Goal: Information Seeking & Learning: Compare options

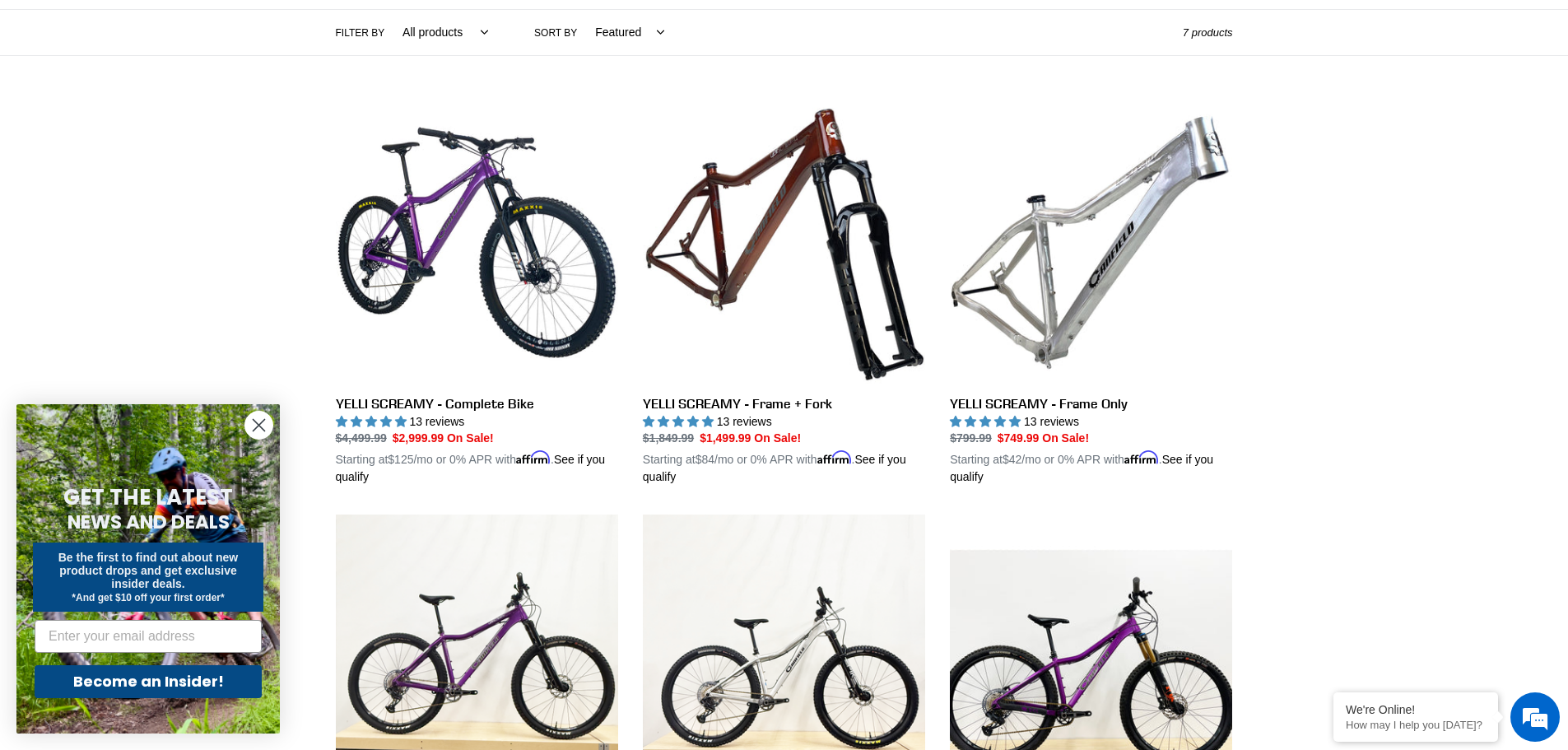
scroll to position [412, 0]
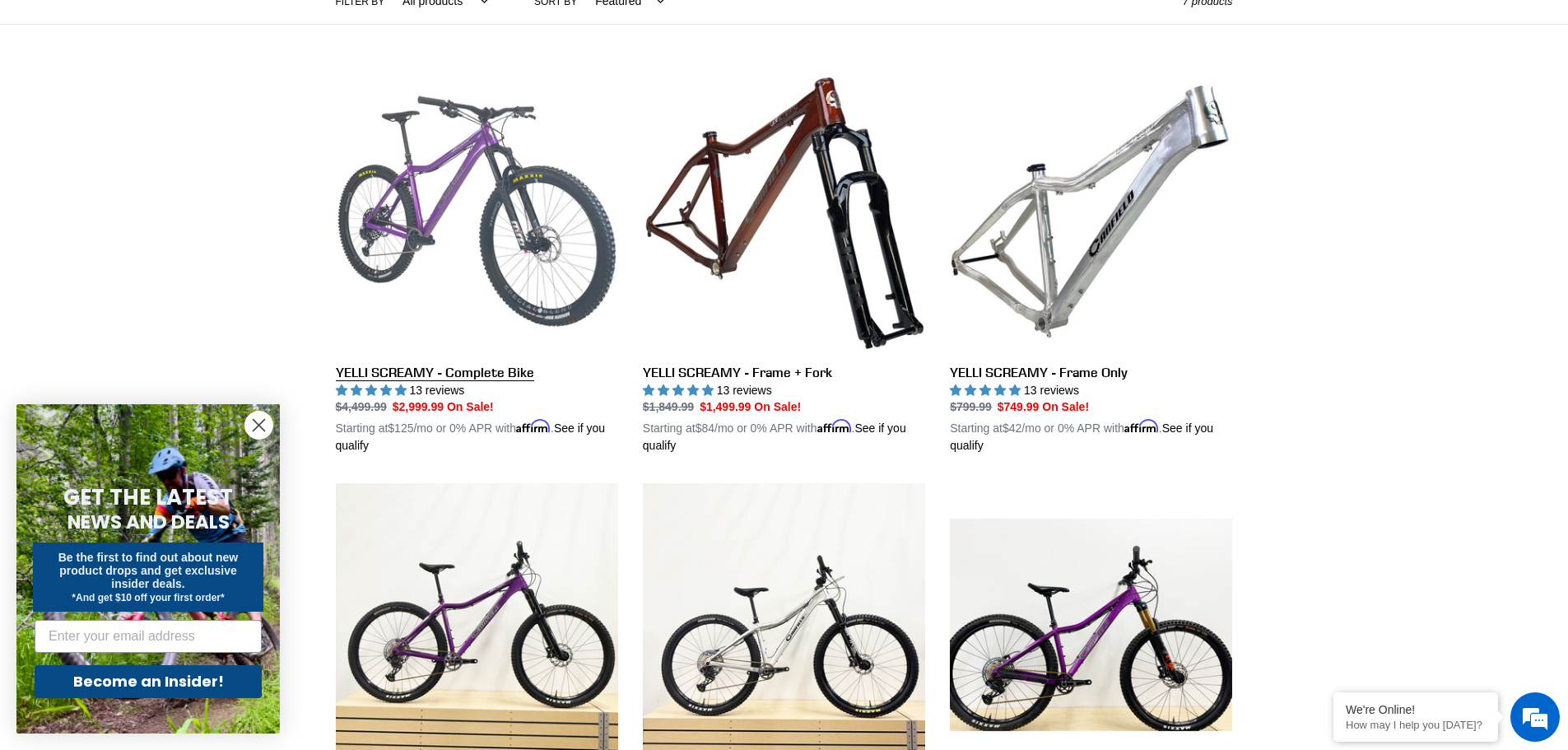
click at [403, 377] on link "YELLI SCREAMY - Complete Bike" at bounding box center [476, 262] width 282 height 385
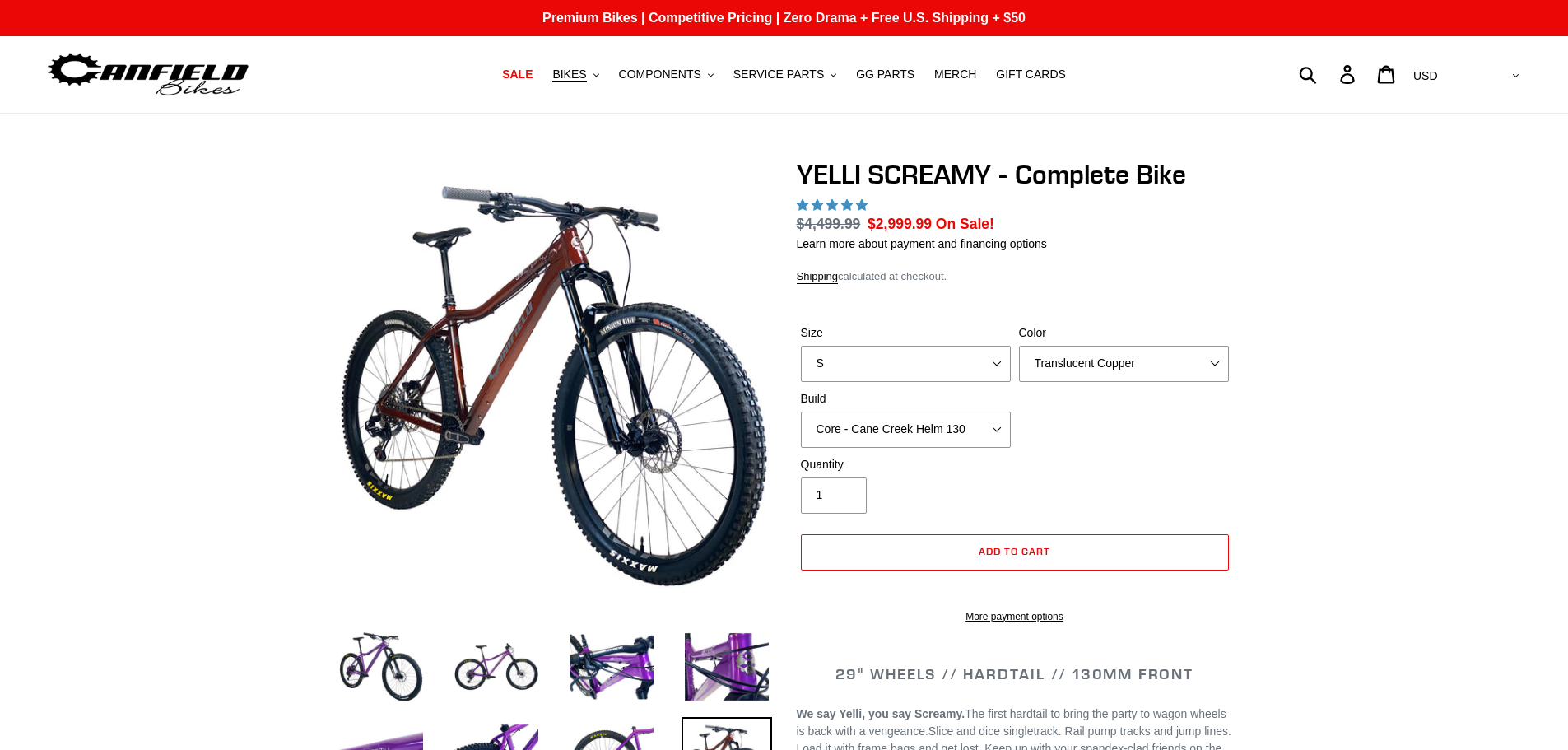
scroll to position [98, 0]
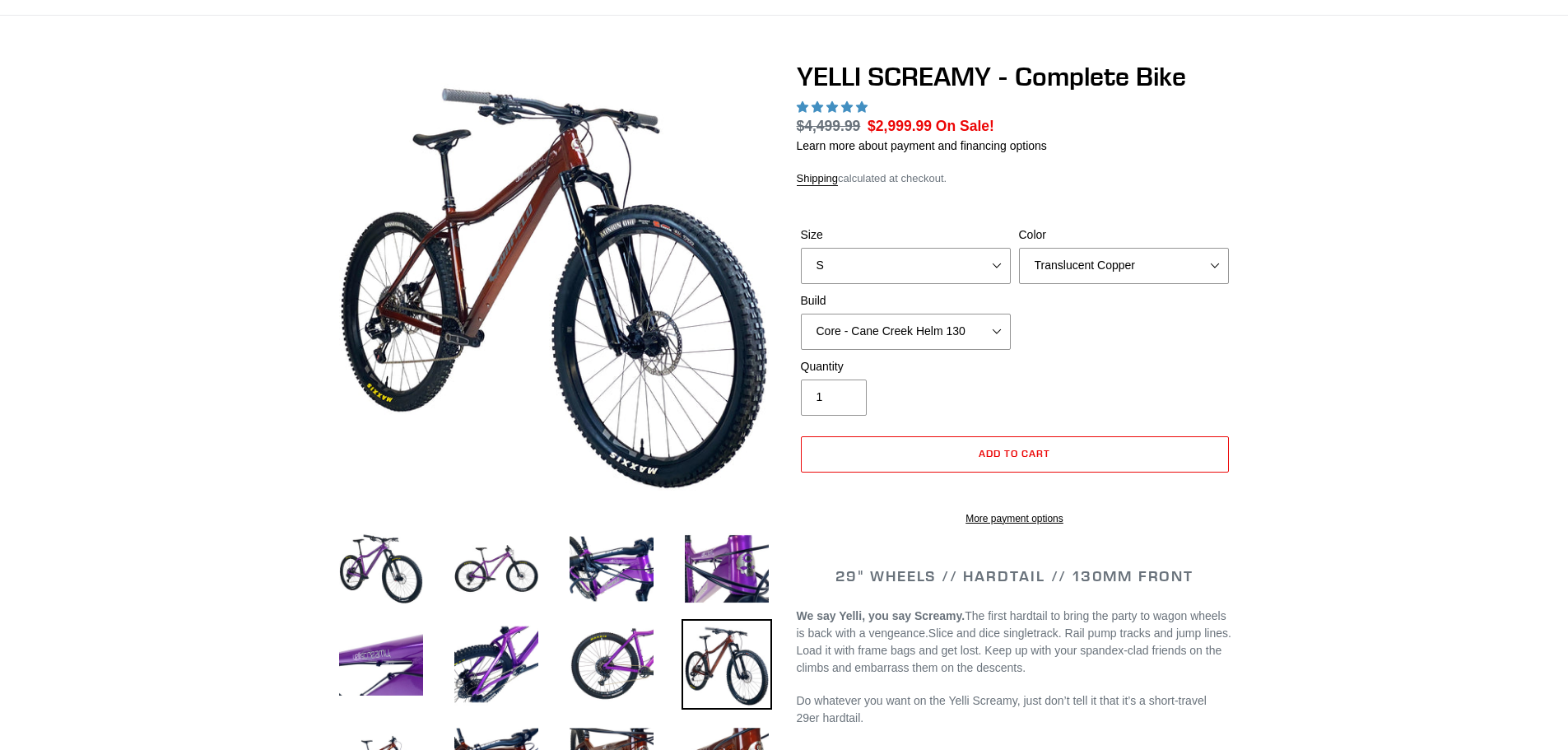
select select "highest-rating"
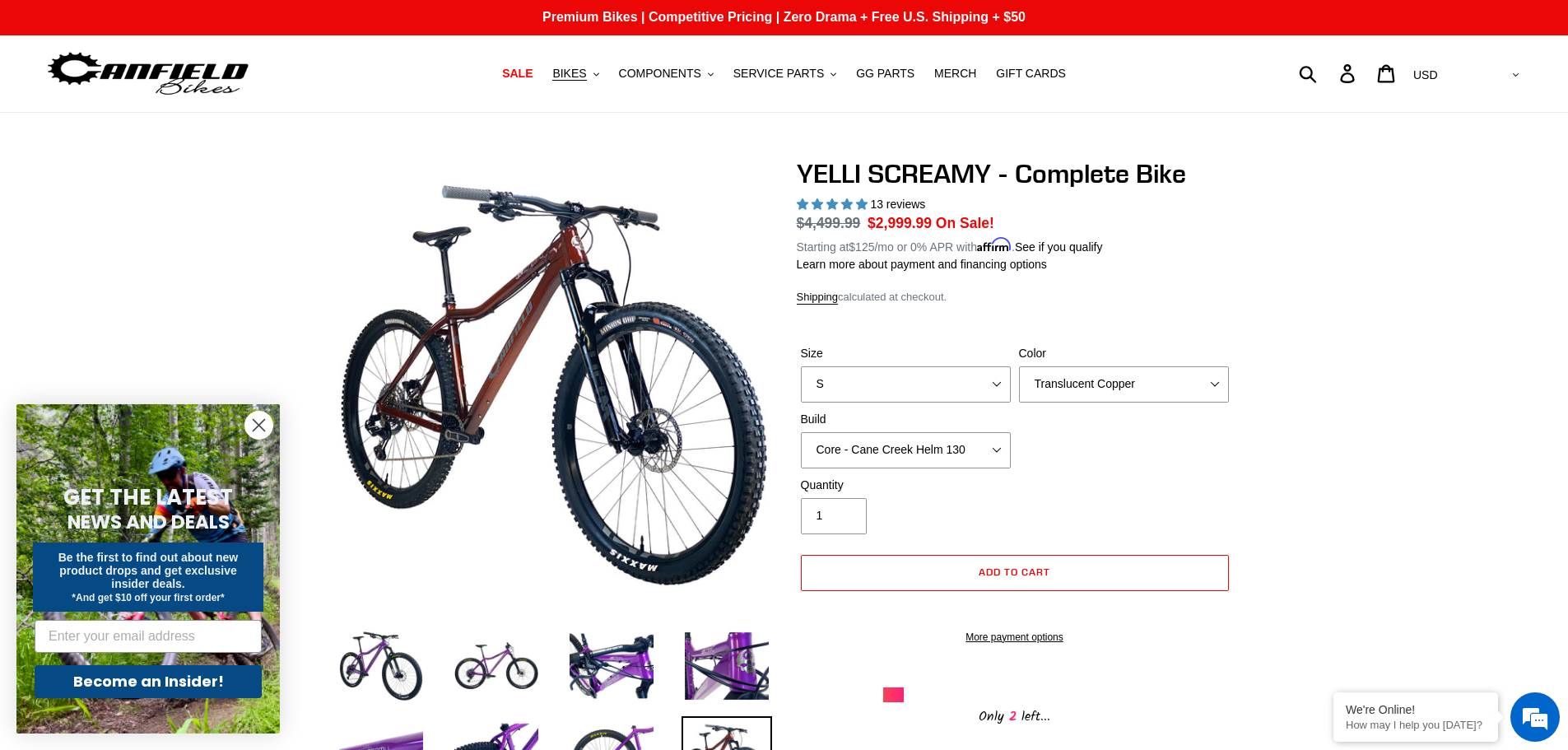
scroll to position [0, 0]
click at [586, 72] on span "BIKES" at bounding box center [569, 73] width 34 height 14
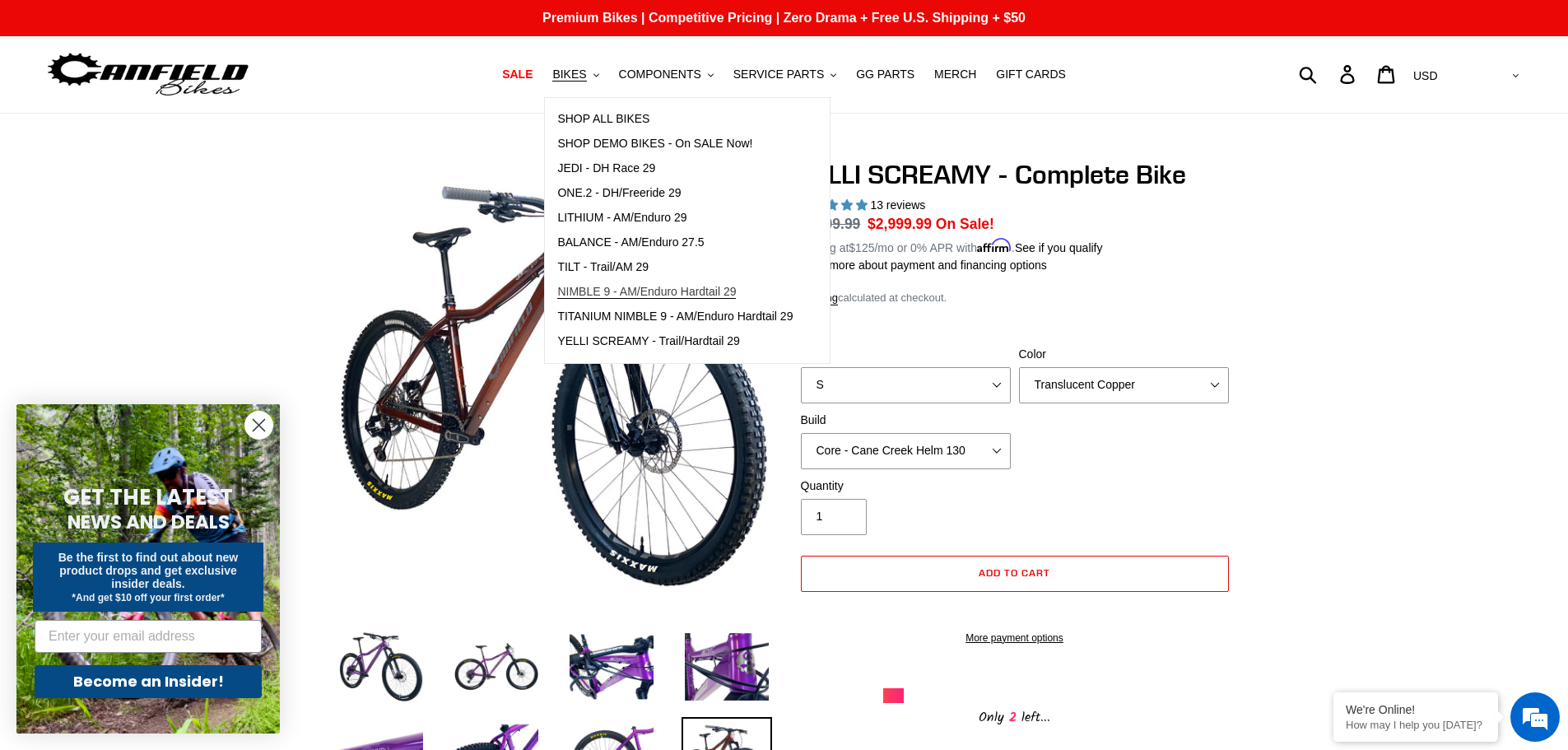
click at [622, 293] on span "NIMBLE 9 - AM/Enduro Hardtail 29" at bounding box center [646, 291] width 179 height 14
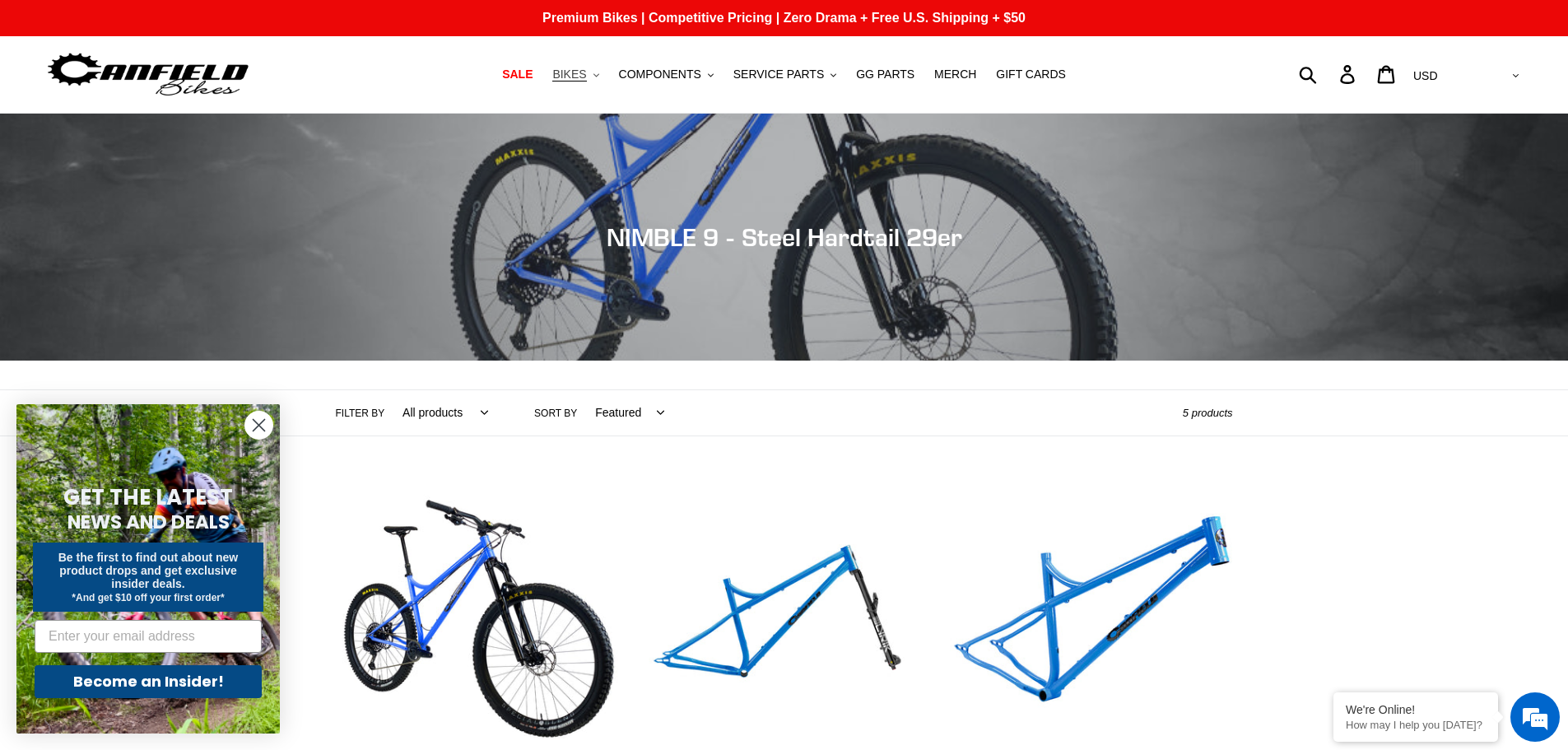
click at [586, 71] on span "BIKES" at bounding box center [569, 73] width 34 height 14
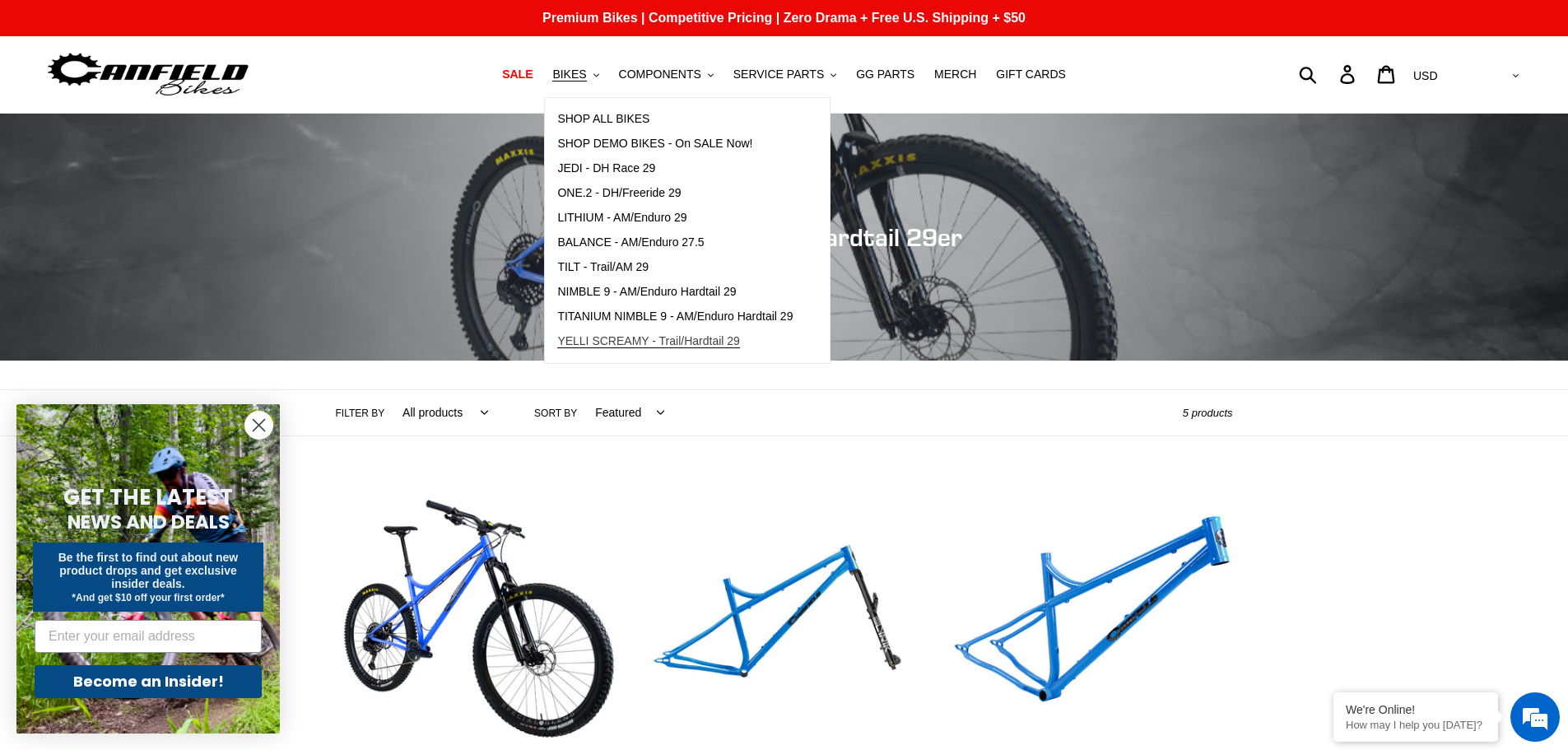
click at [605, 342] on span "YELLI SCREAMY - Trail/Hardtail 29" at bounding box center [648, 340] width 182 height 14
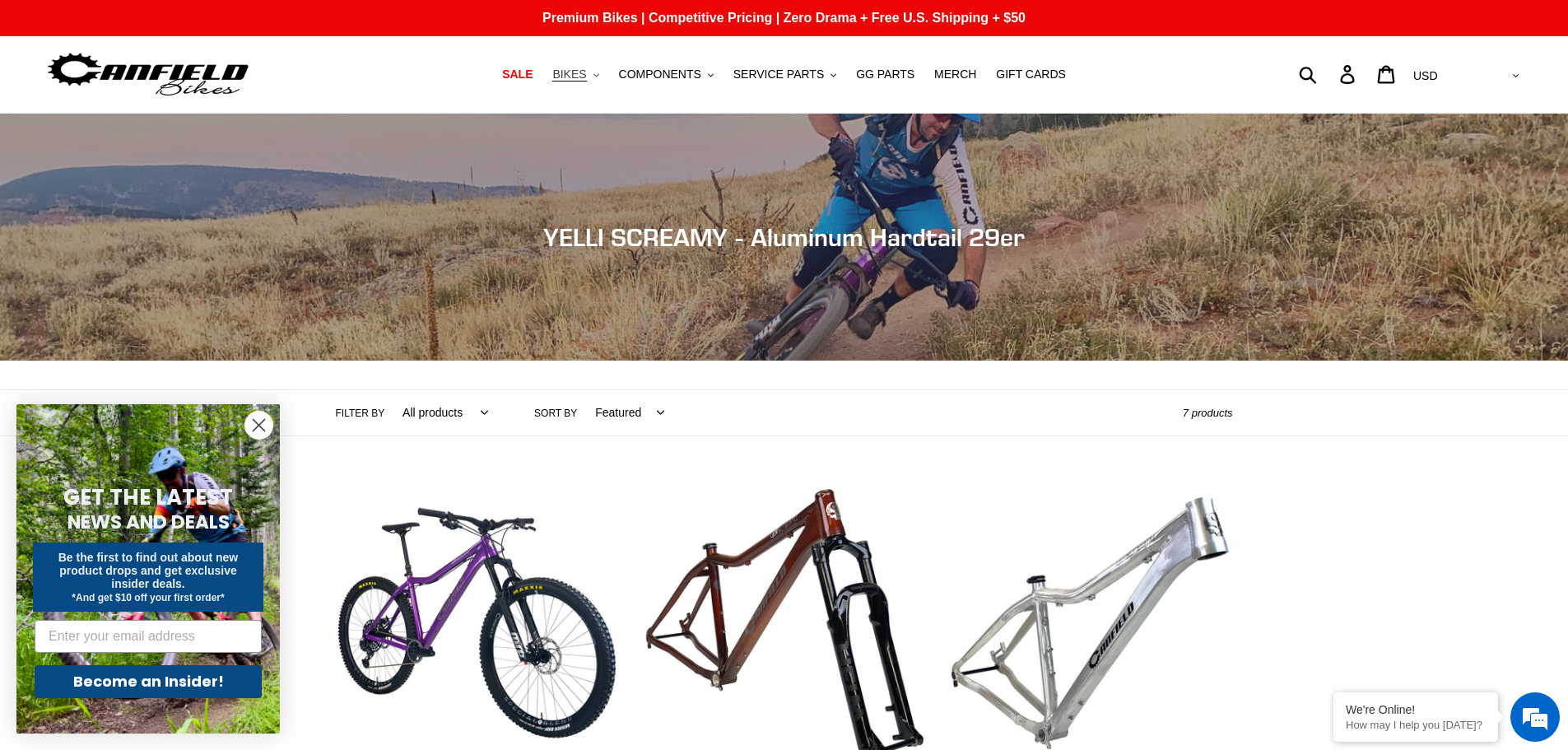
click at [586, 75] on span "BIKES" at bounding box center [569, 73] width 34 height 14
